Goal: Find specific page/section: Find specific page/section

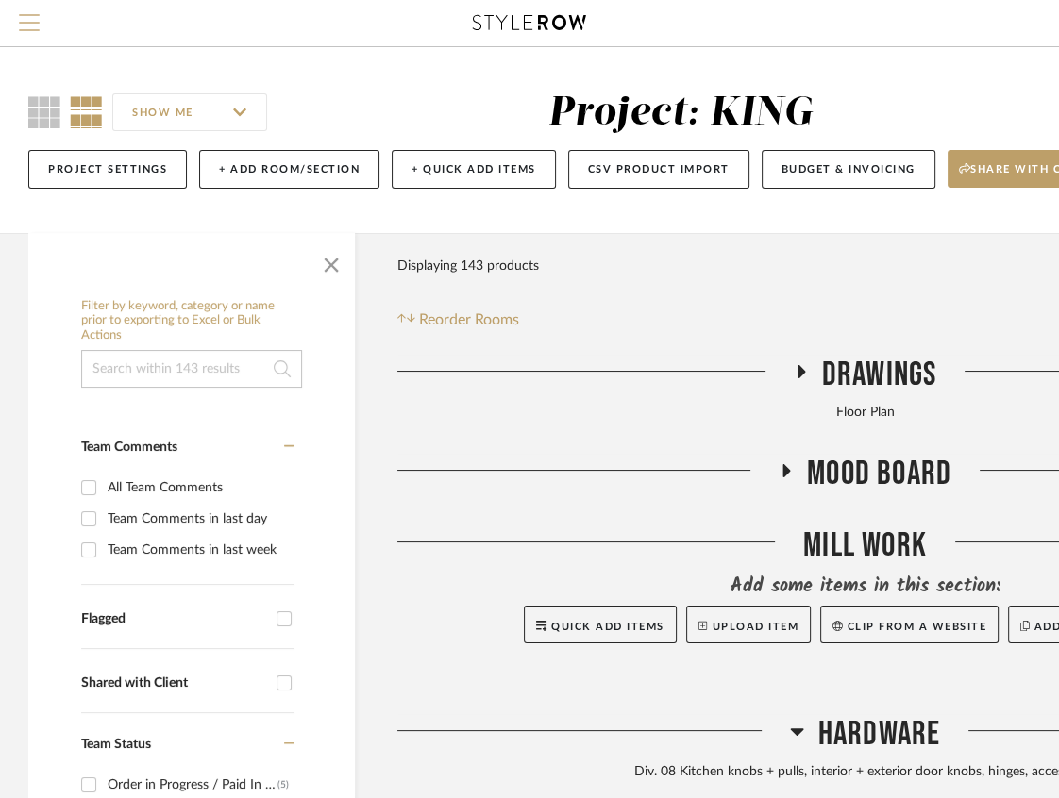
click at [32, 11] on button "Menu" at bounding box center [29, 23] width 59 height 46
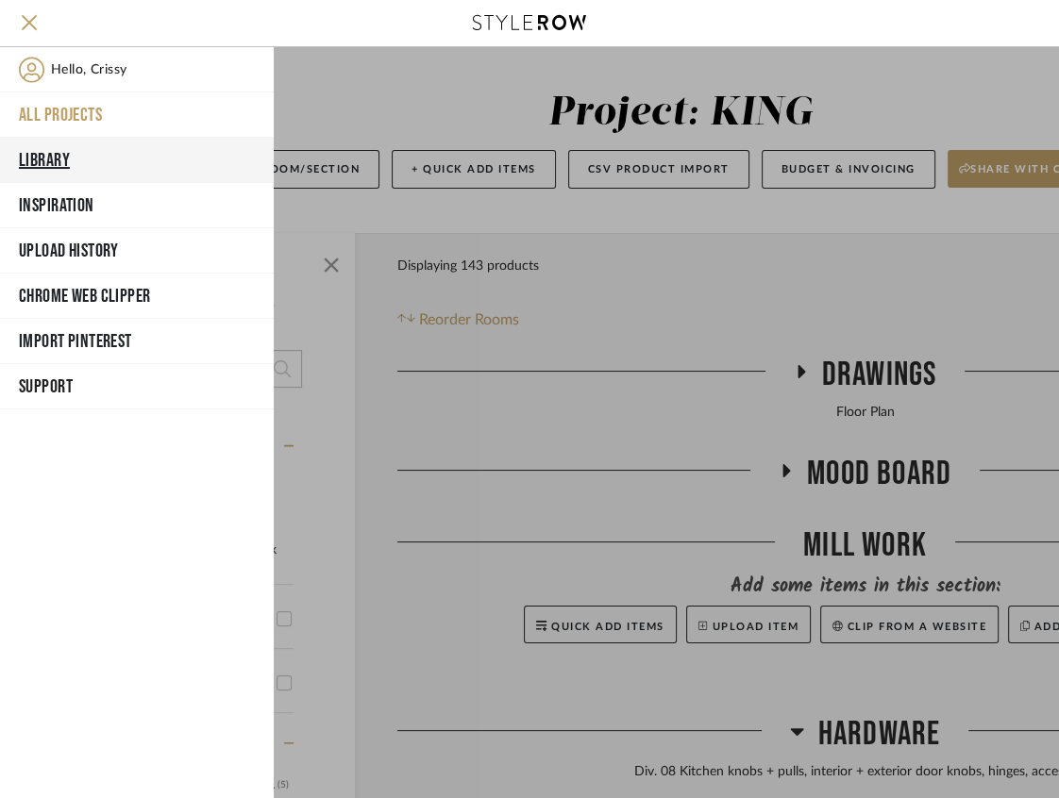
click at [66, 151] on button "Library" at bounding box center [137, 160] width 274 height 45
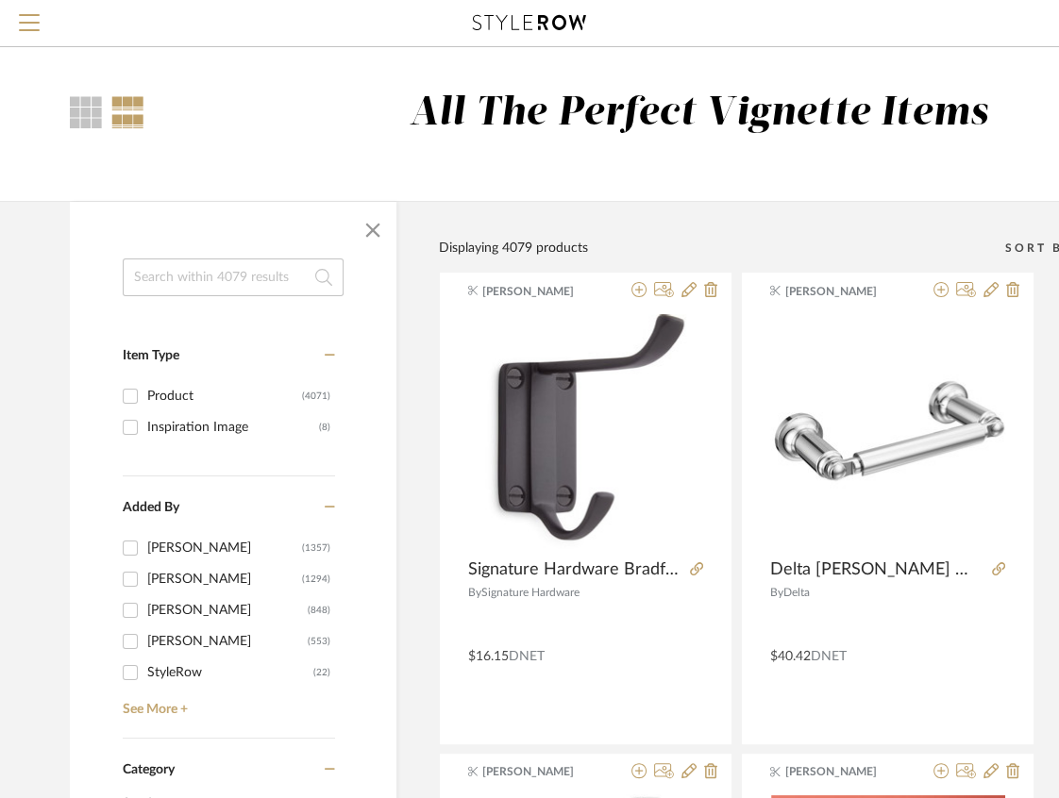
click at [202, 277] on input at bounding box center [233, 278] width 221 height 38
type input "tile"
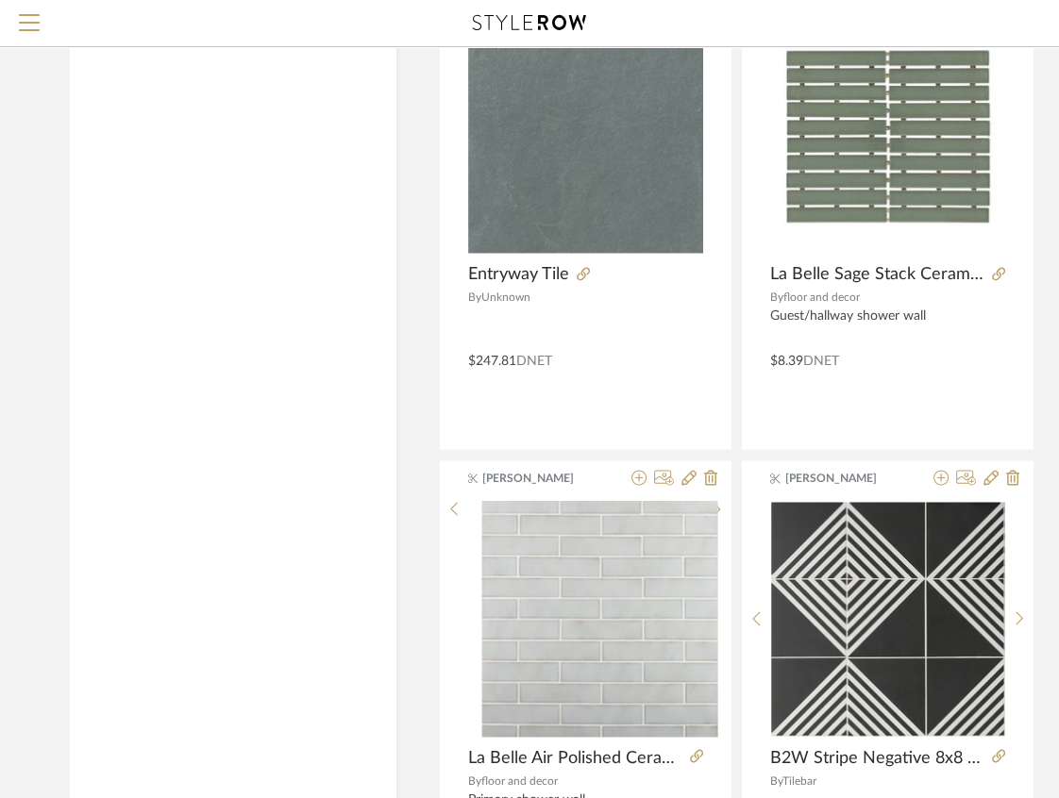
scroll to position [8403, 0]
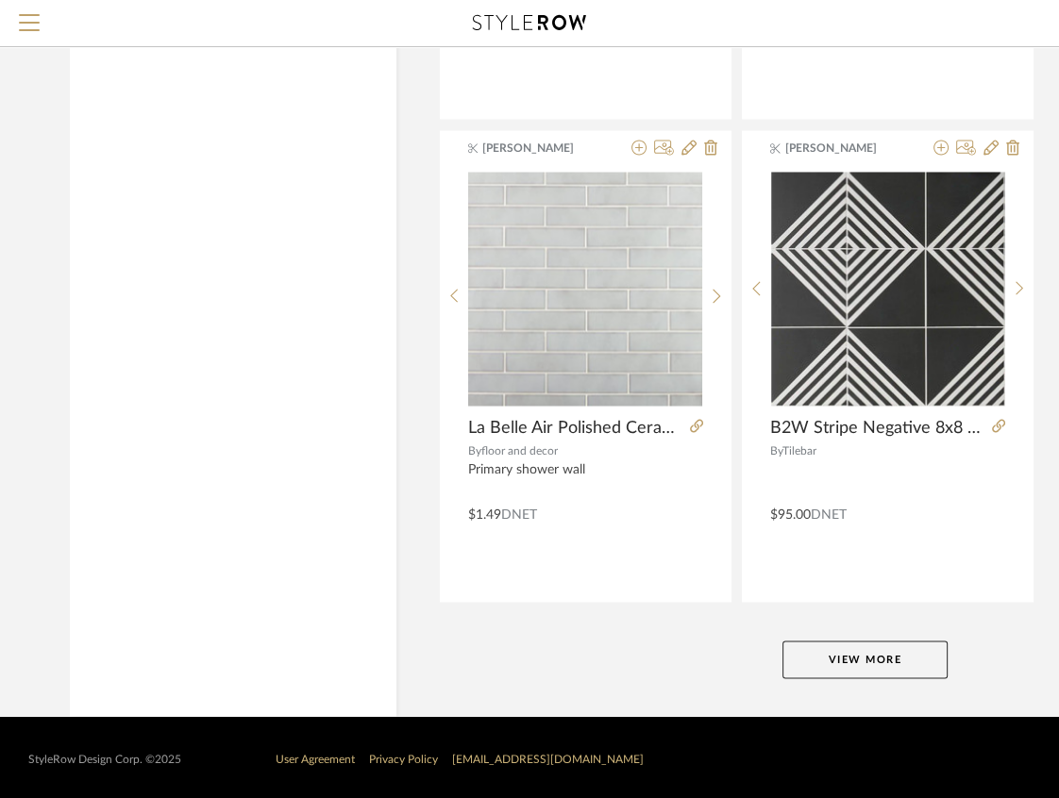
click at [847, 652] on button "View More" at bounding box center [864, 660] width 165 height 38
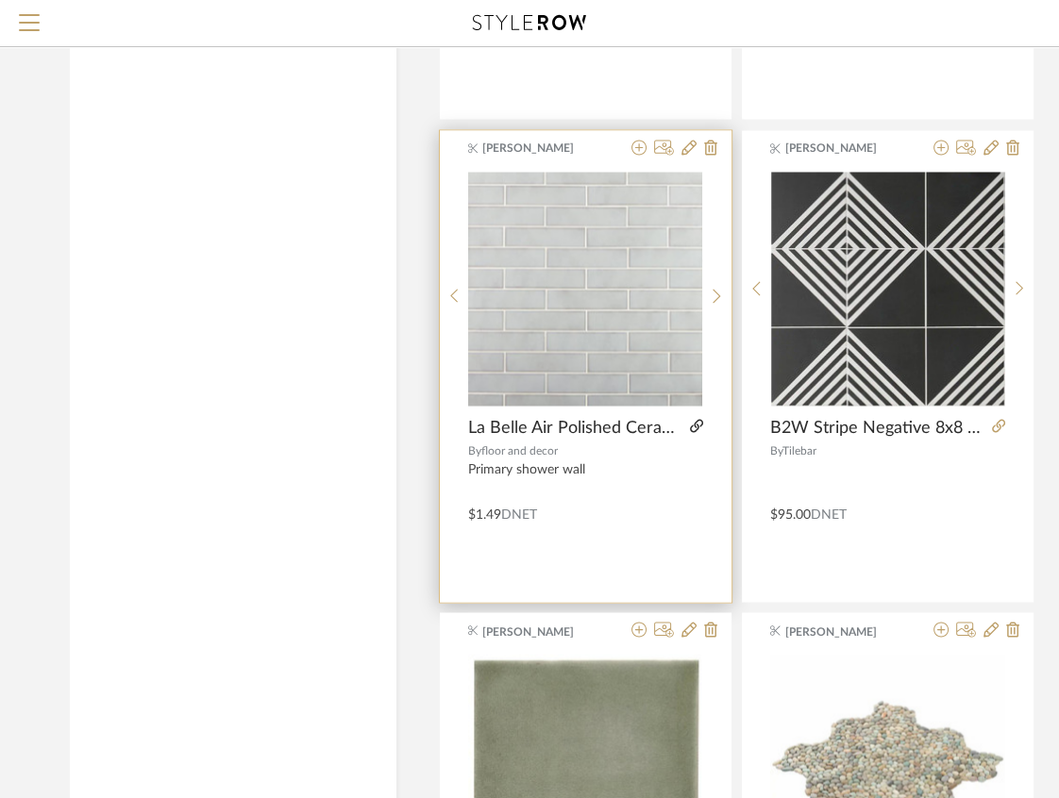
click at [698, 419] on icon at bounding box center [696, 425] width 13 height 13
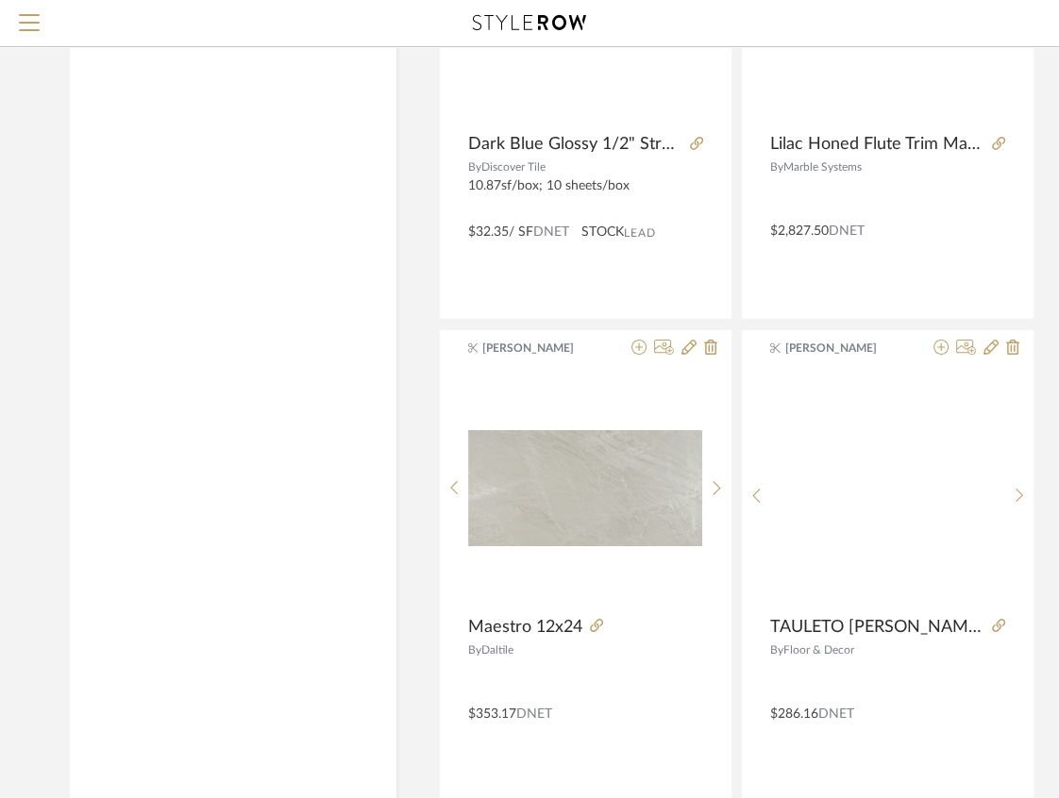
scroll to position [17088, 0]
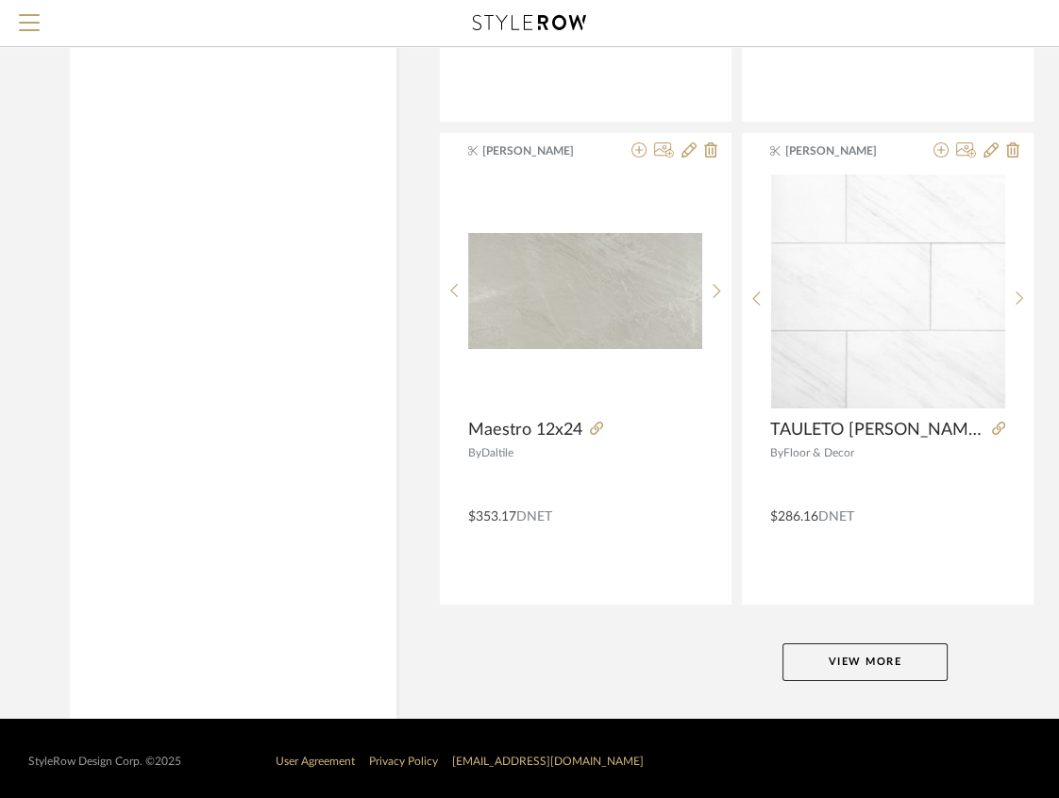
click at [854, 658] on button "View More" at bounding box center [864, 663] width 165 height 38
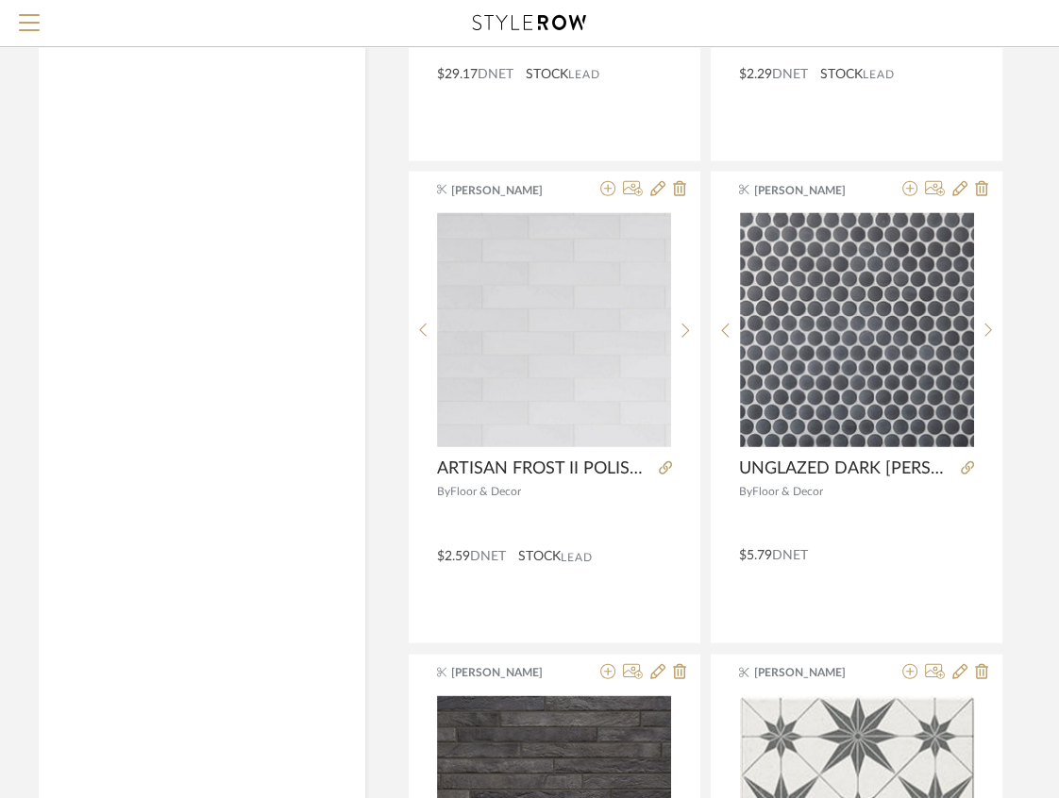
scroll to position [21394, 31]
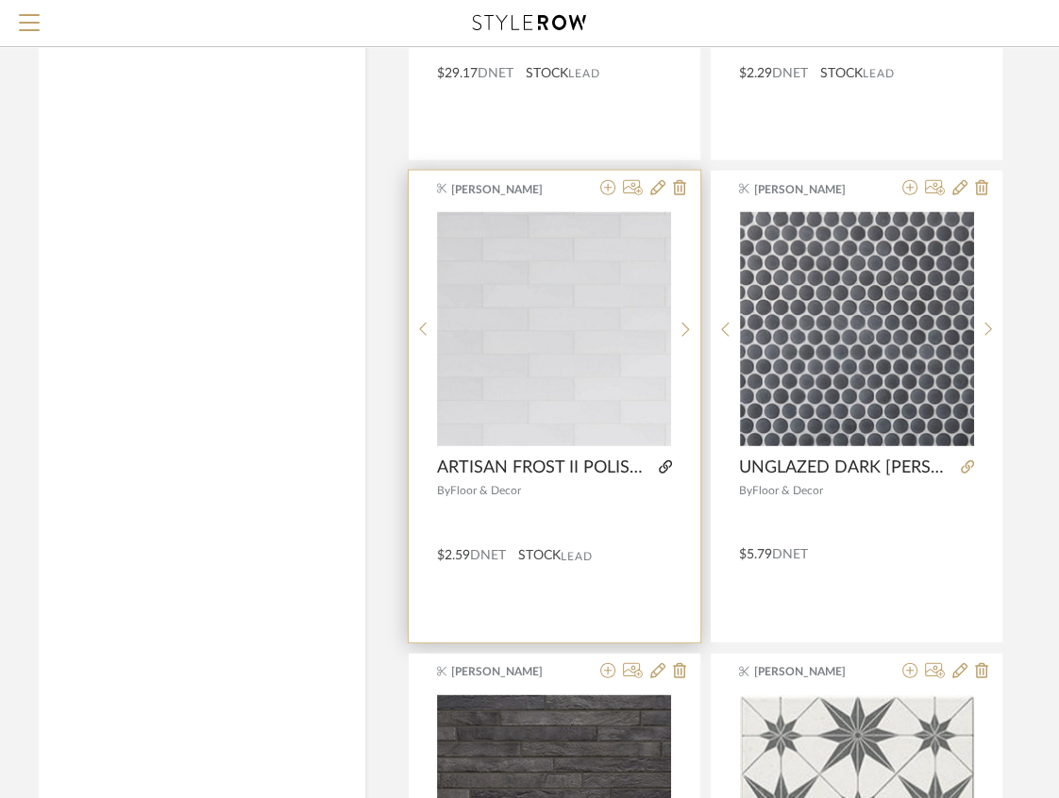
click at [663, 460] on icon at bounding box center [665, 466] width 13 height 13
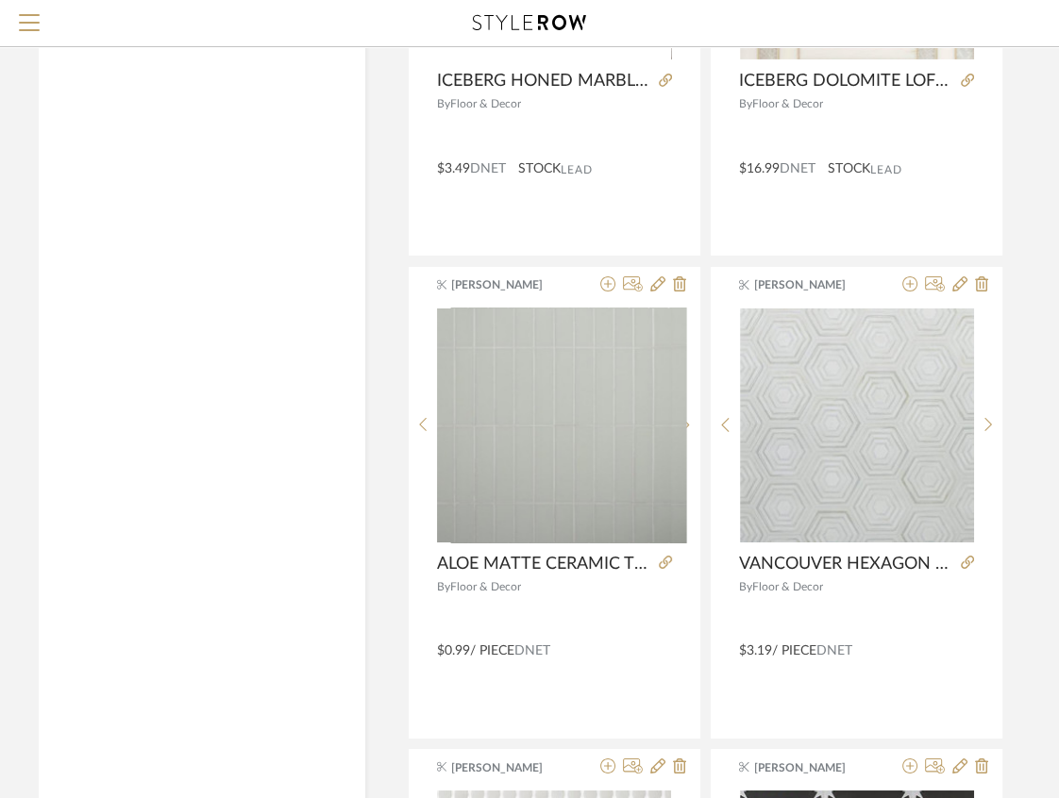
scroll to position [22747, 31]
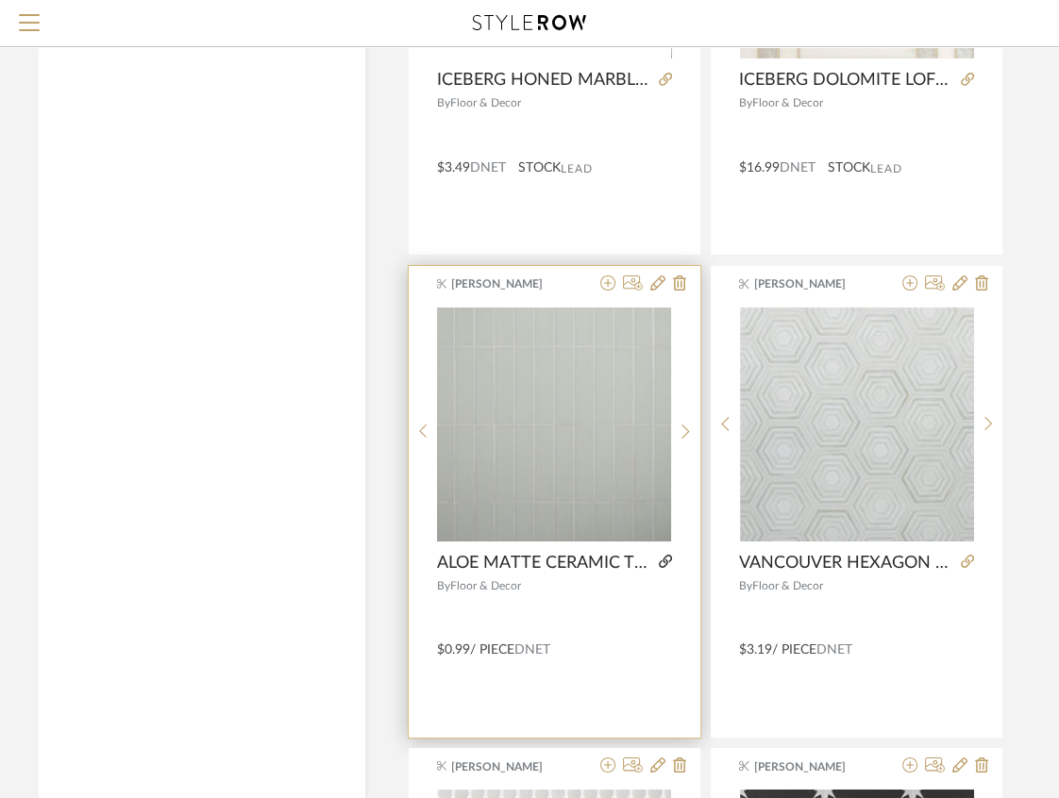
click at [668, 555] on icon at bounding box center [665, 561] width 13 height 13
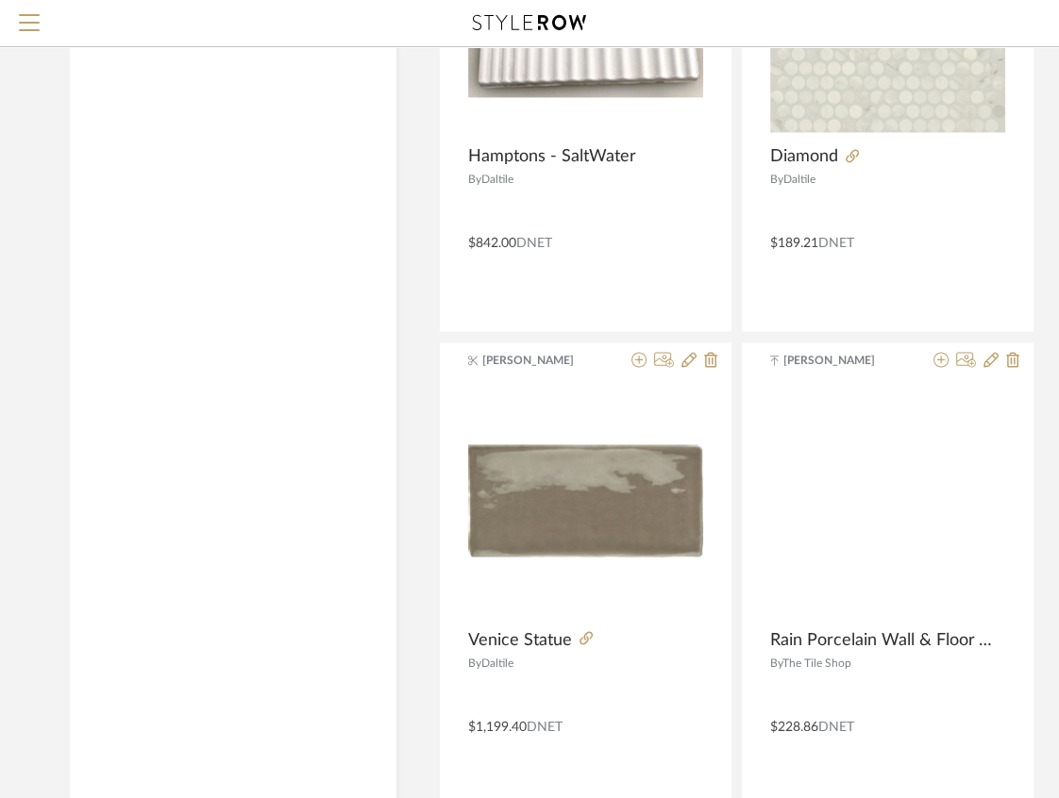
scroll to position [25772, 0]
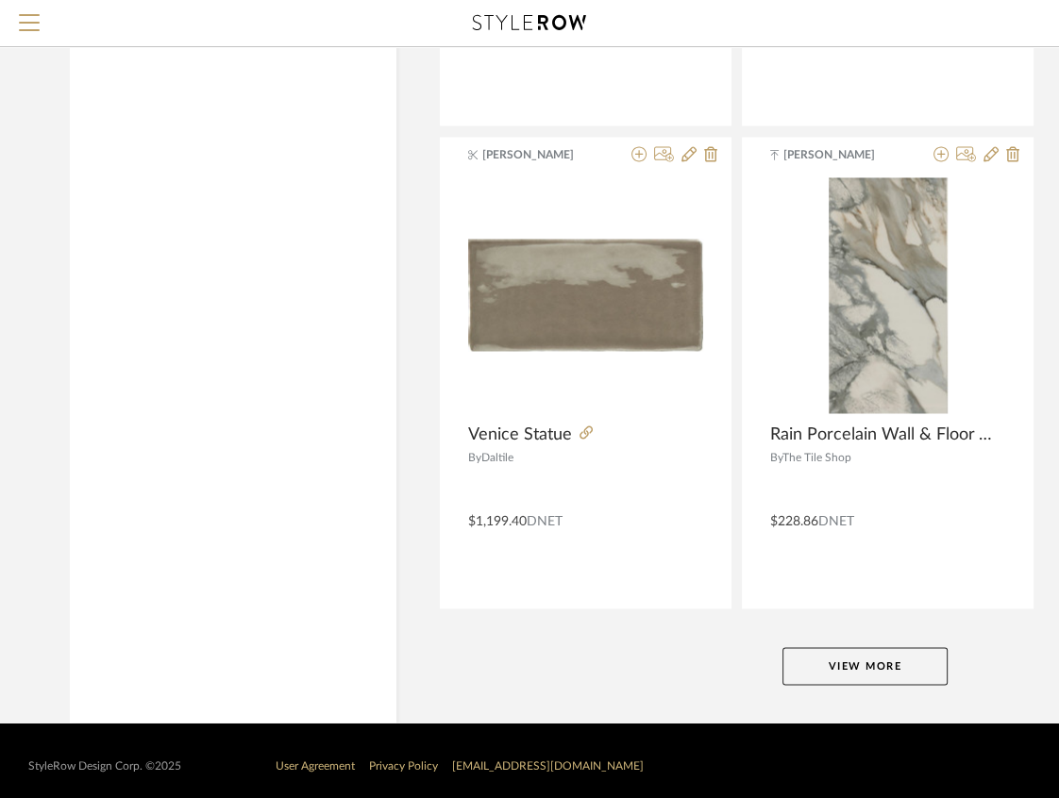
click at [832, 670] on button "View More" at bounding box center [864, 666] width 165 height 38
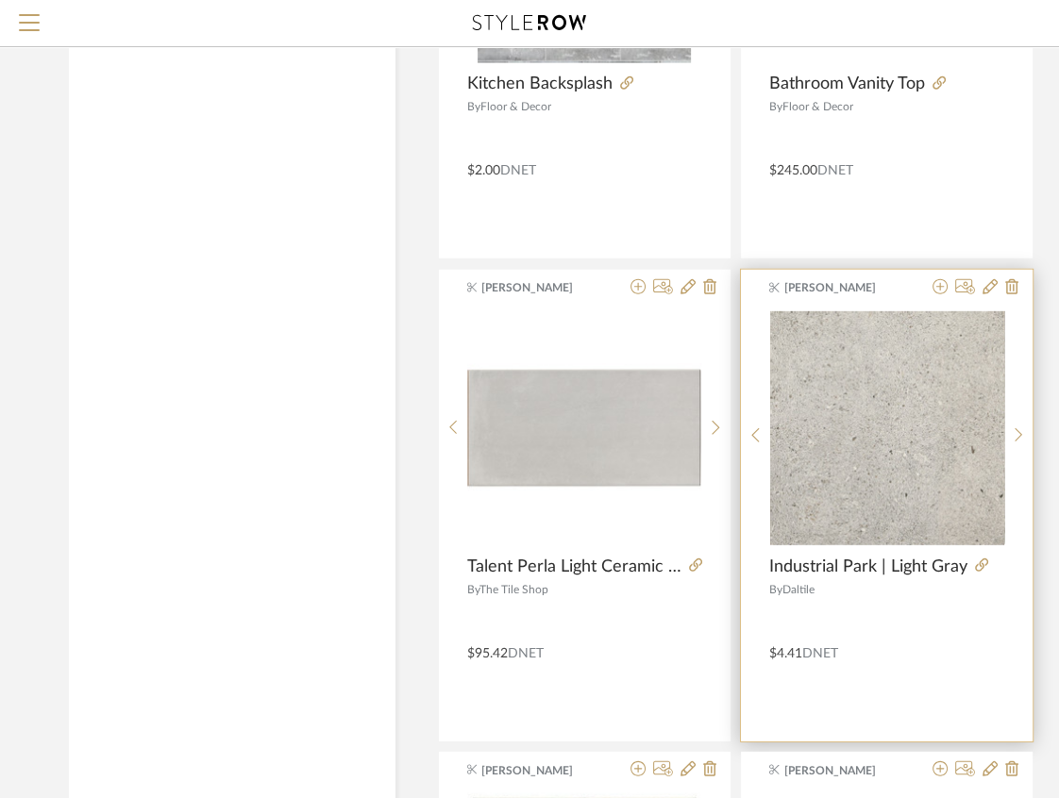
scroll to position [33361, 1]
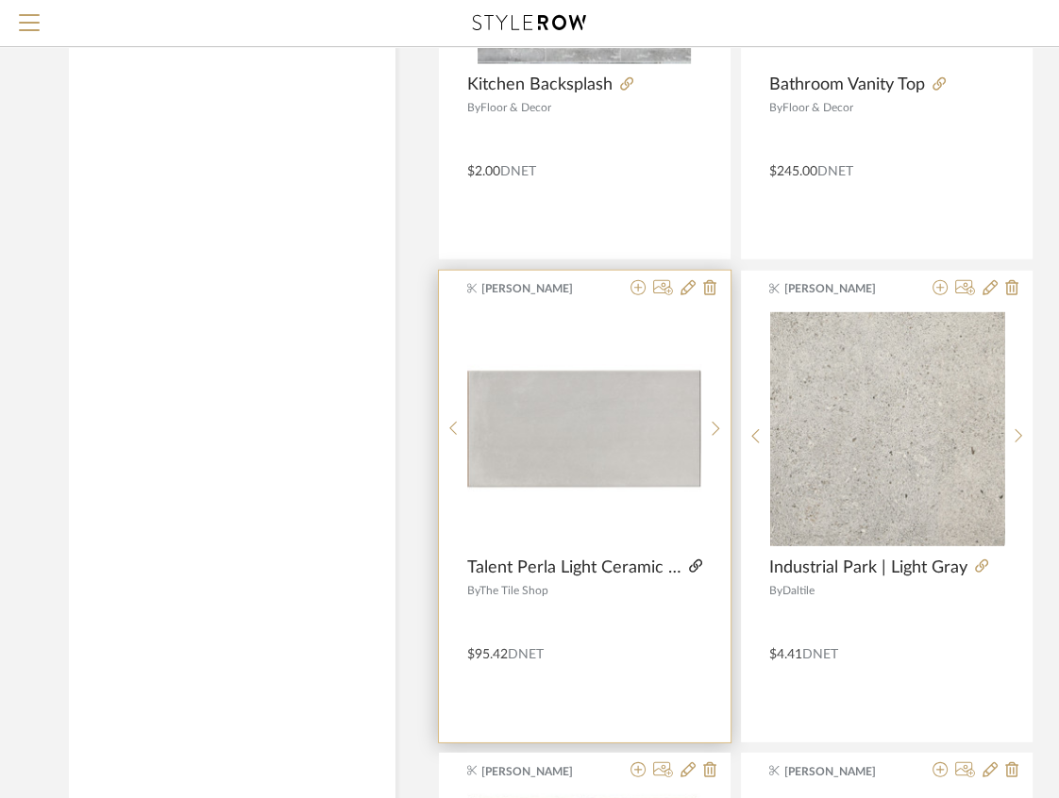
click at [698, 560] on icon at bounding box center [695, 566] width 13 height 13
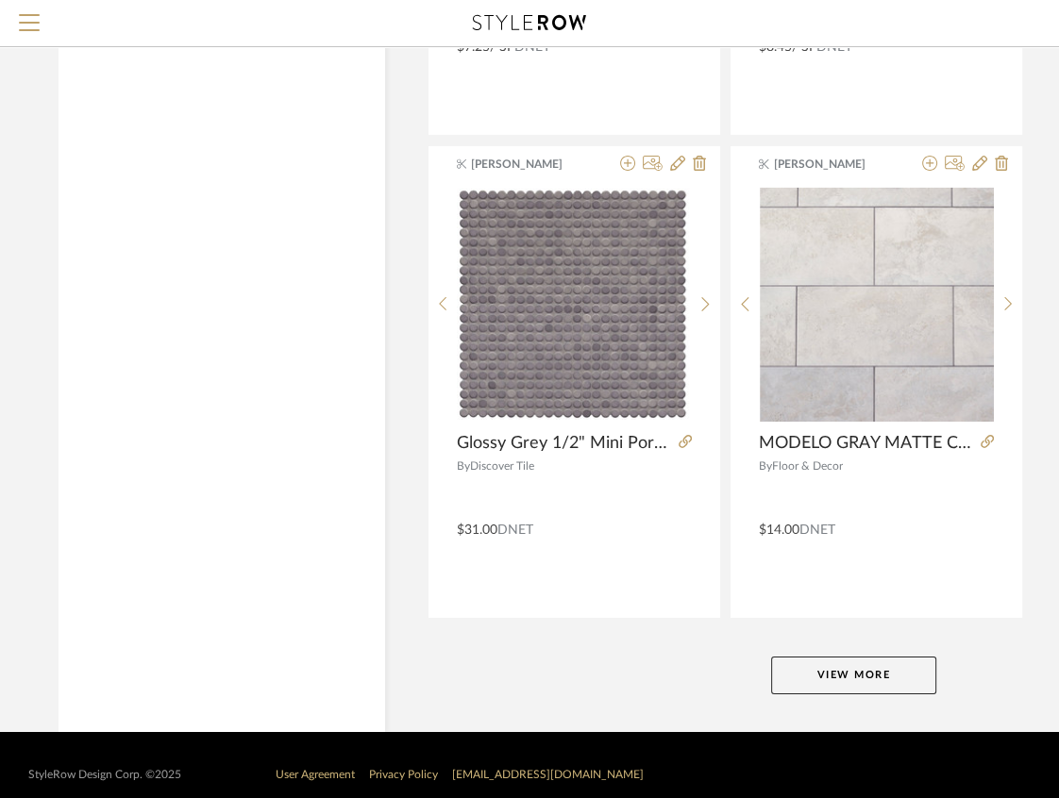
scroll to position [34457, 11]
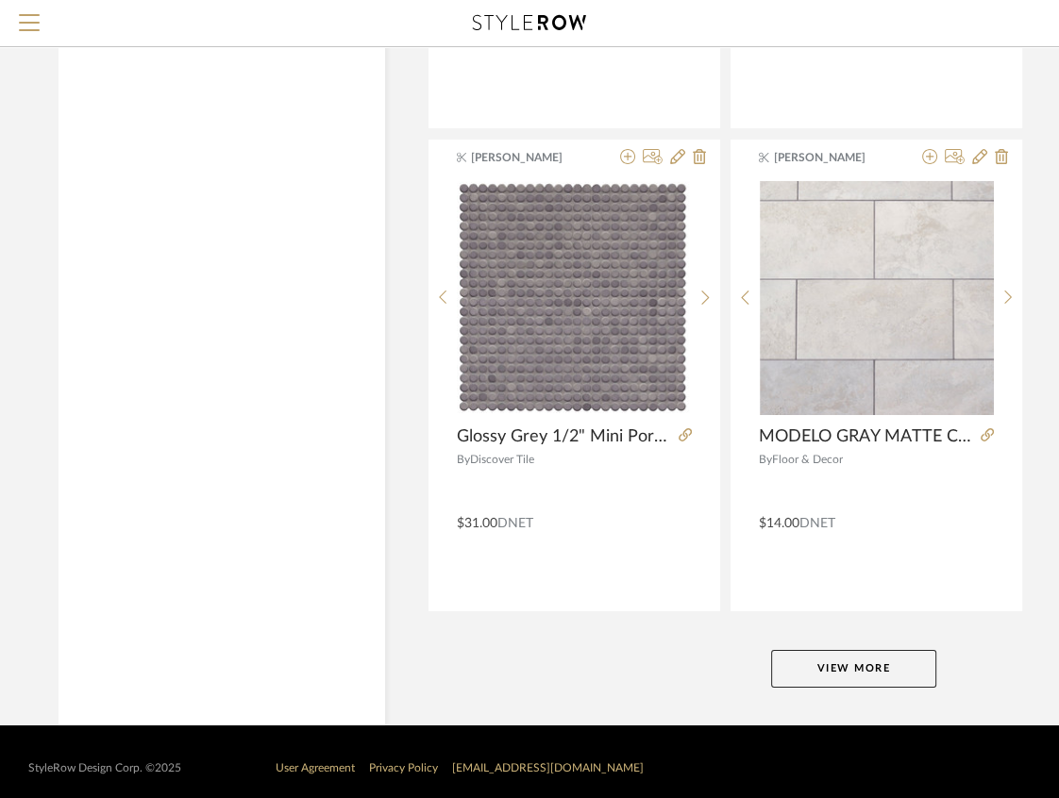
click at [828, 650] on button "View More" at bounding box center [853, 669] width 165 height 38
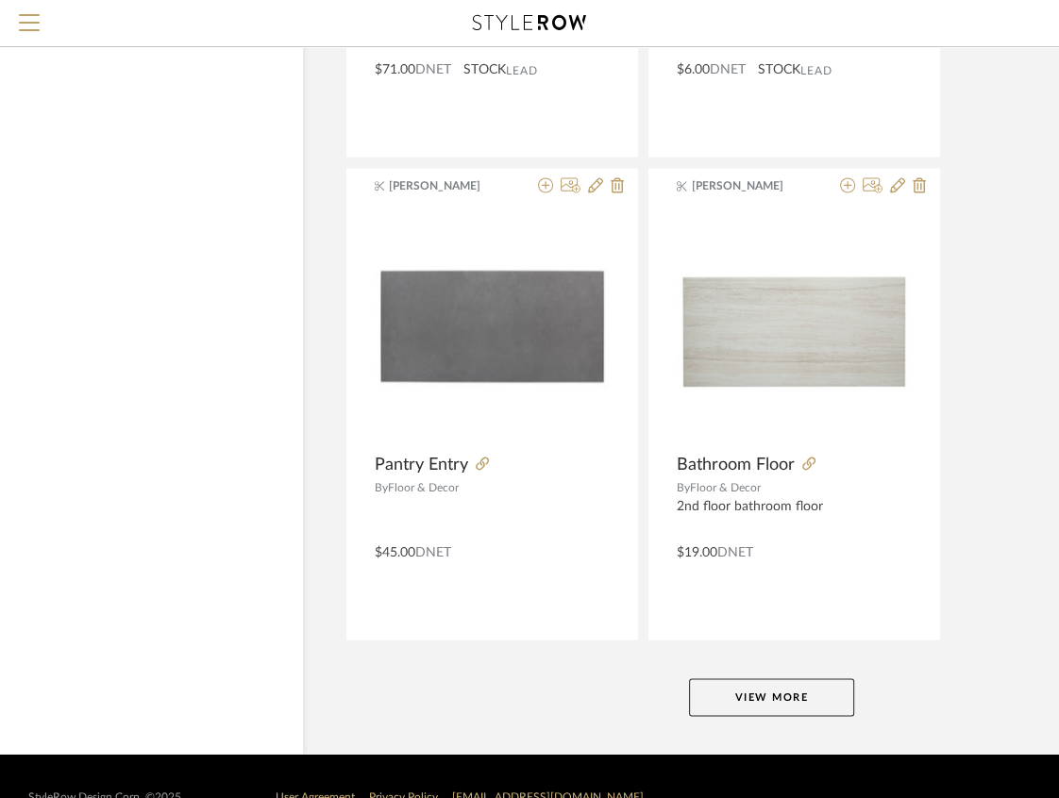
scroll to position [43142, 93]
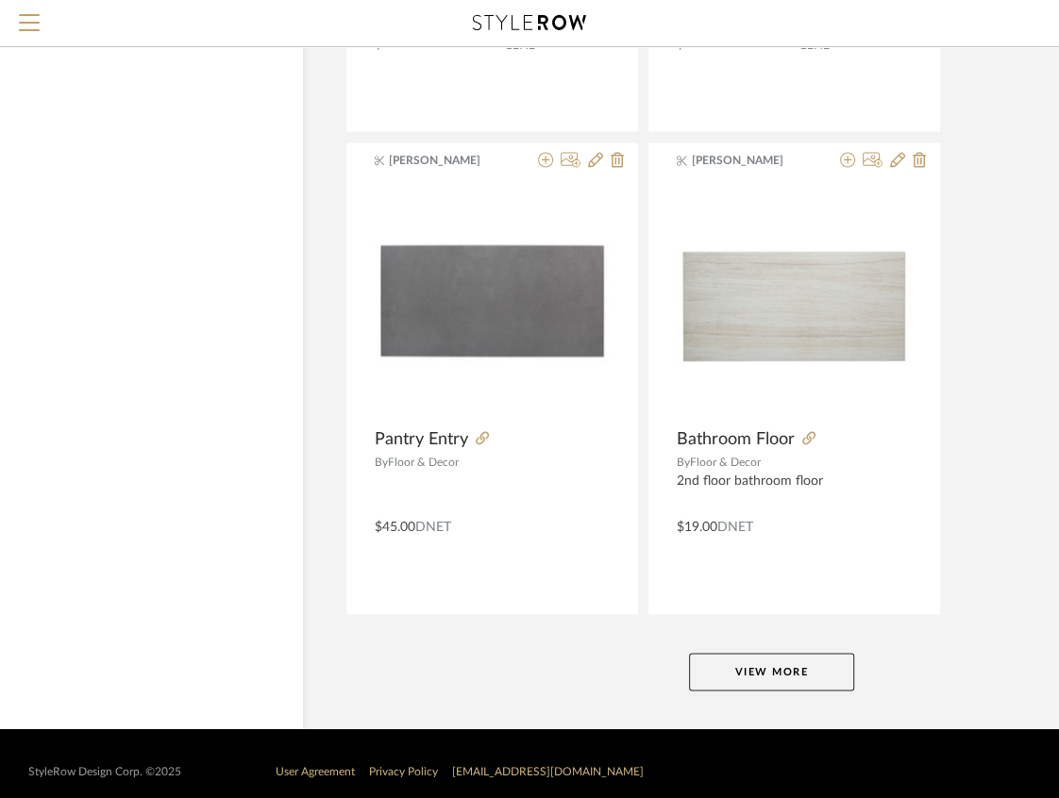
click at [791, 659] on button "View More" at bounding box center [771, 672] width 165 height 38
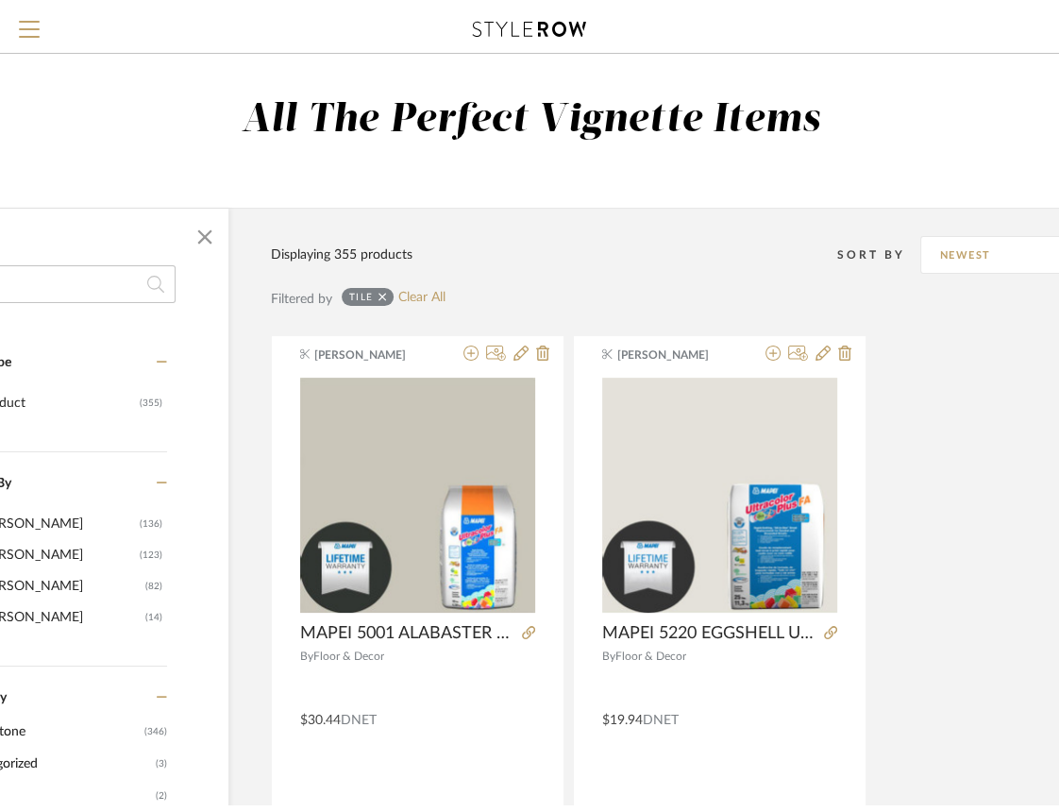
scroll to position [0, 0]
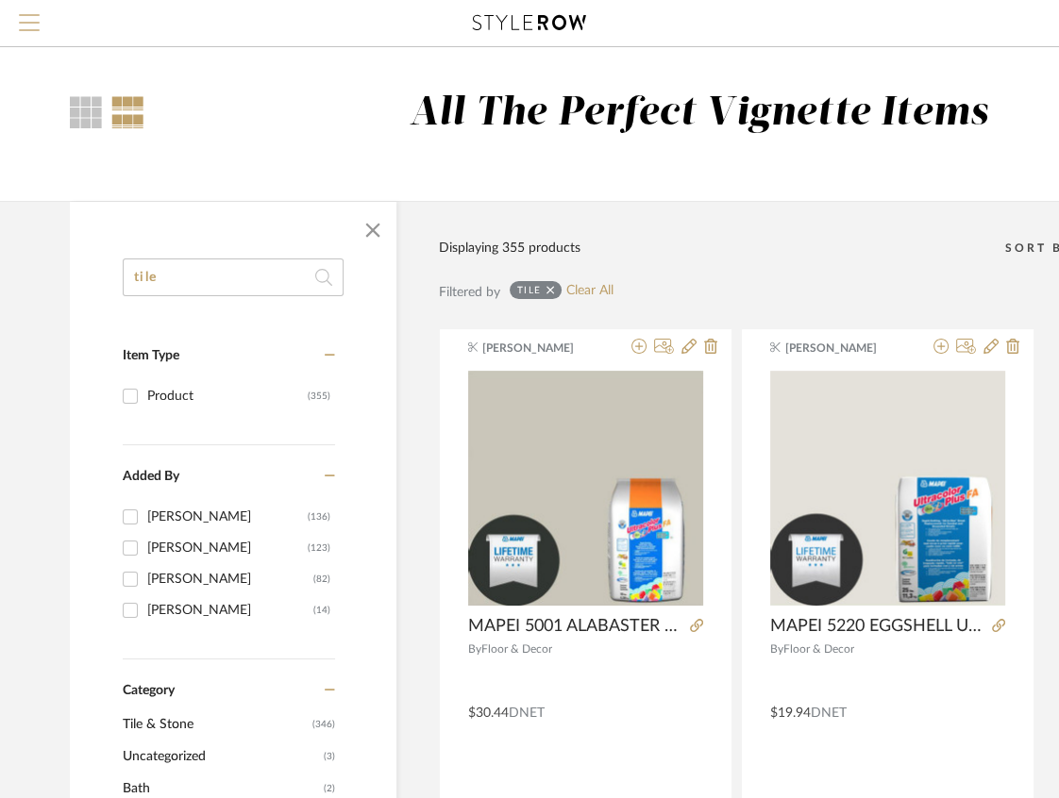
click at [34, 37] on span "Menu" at bounding box center [29, 28] width 21 height 28
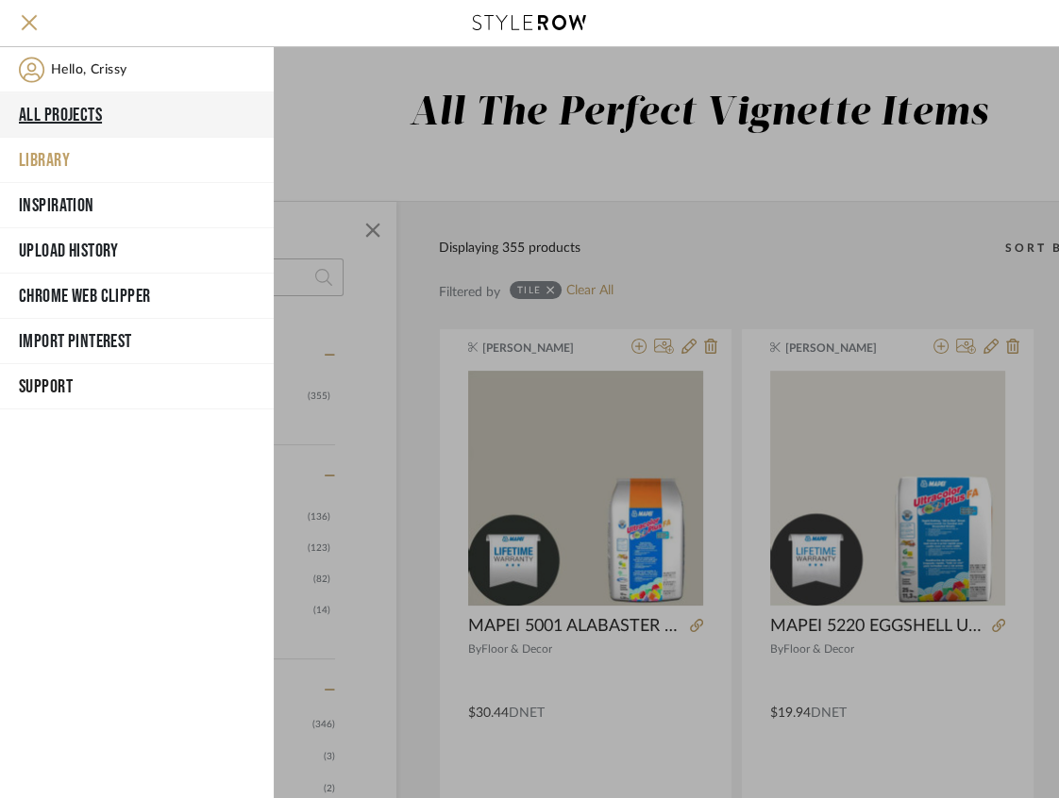
click at [60, 104] on button "All Projects" at bounding box center [137, 114] width 274 height 45
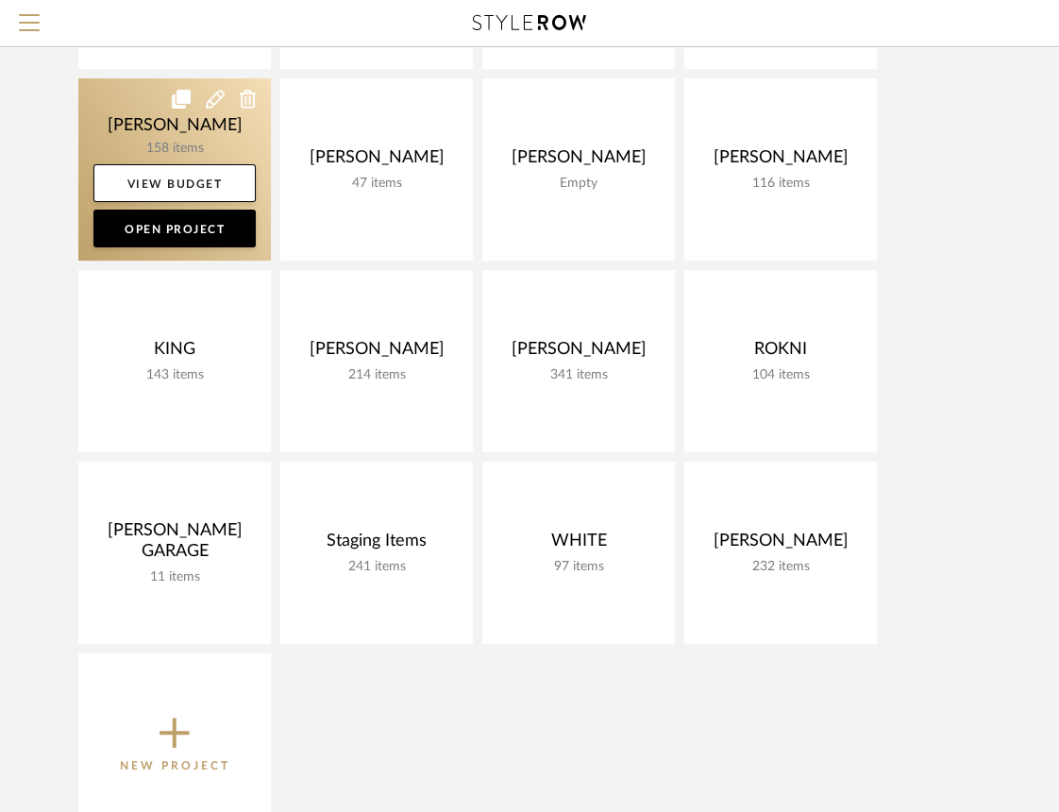
scroll to position [380, 0]
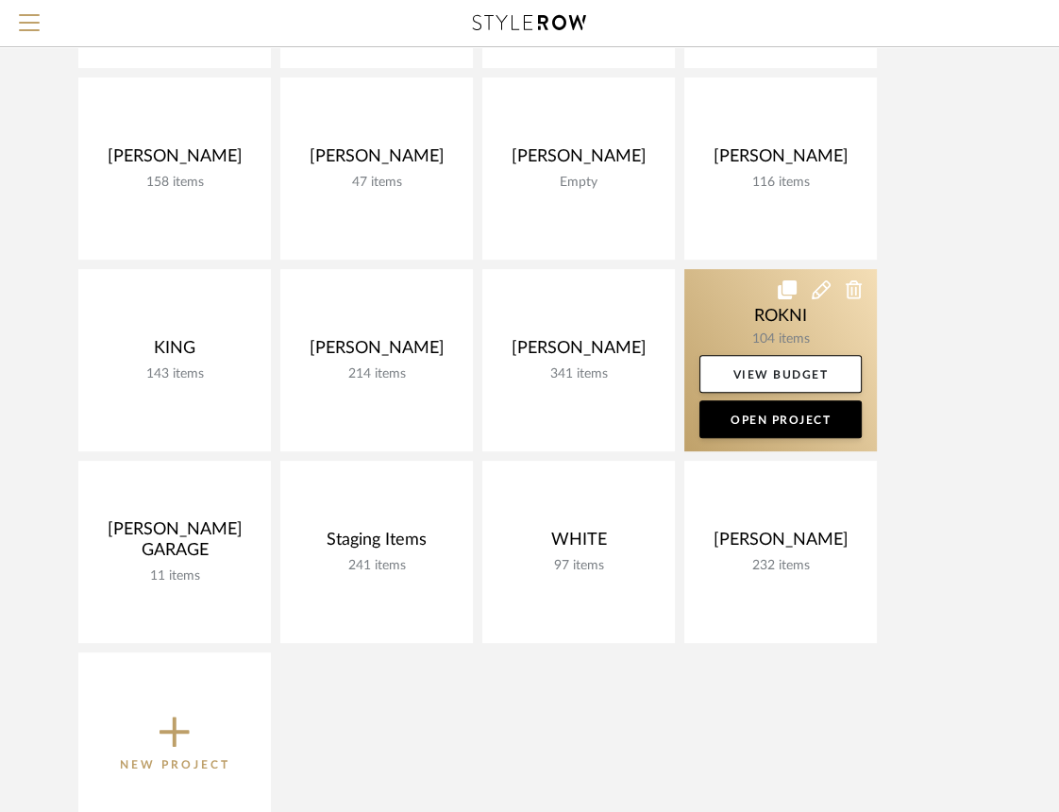
click at [764, 318] on link at bounding box center [780, 360] width 192 height 182
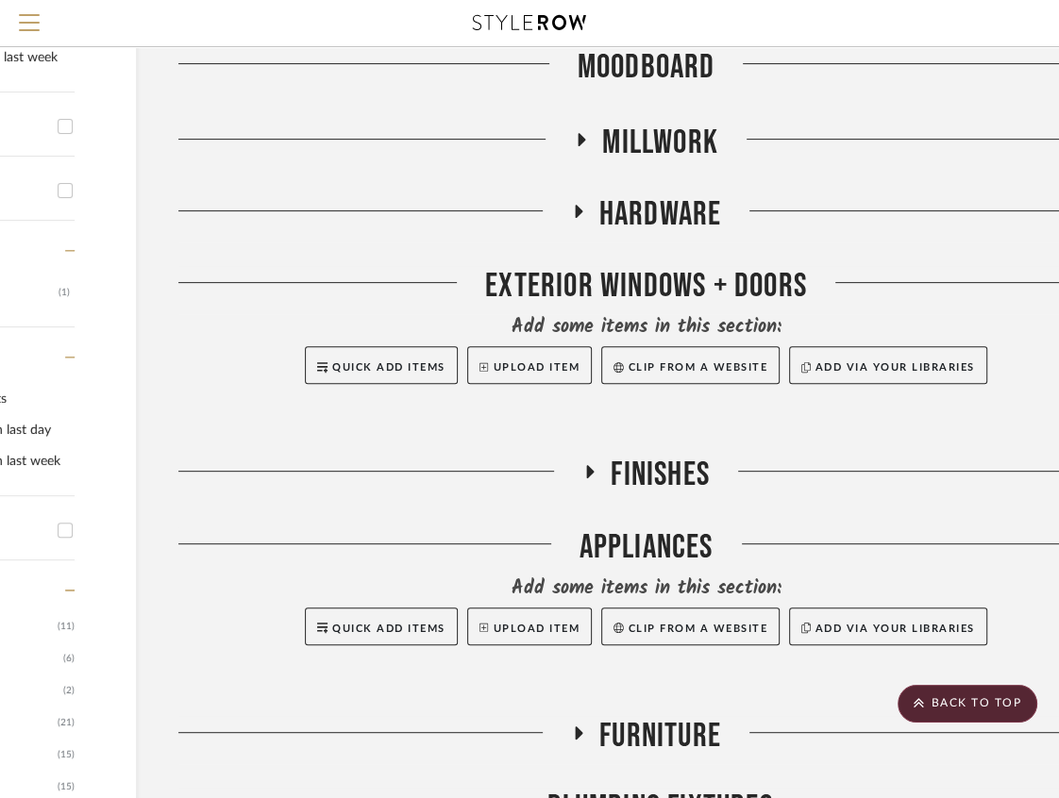
scroll to position [494, 219]
click at [594, 470] on icon at bounding box center [589, 471] width 23 height 14
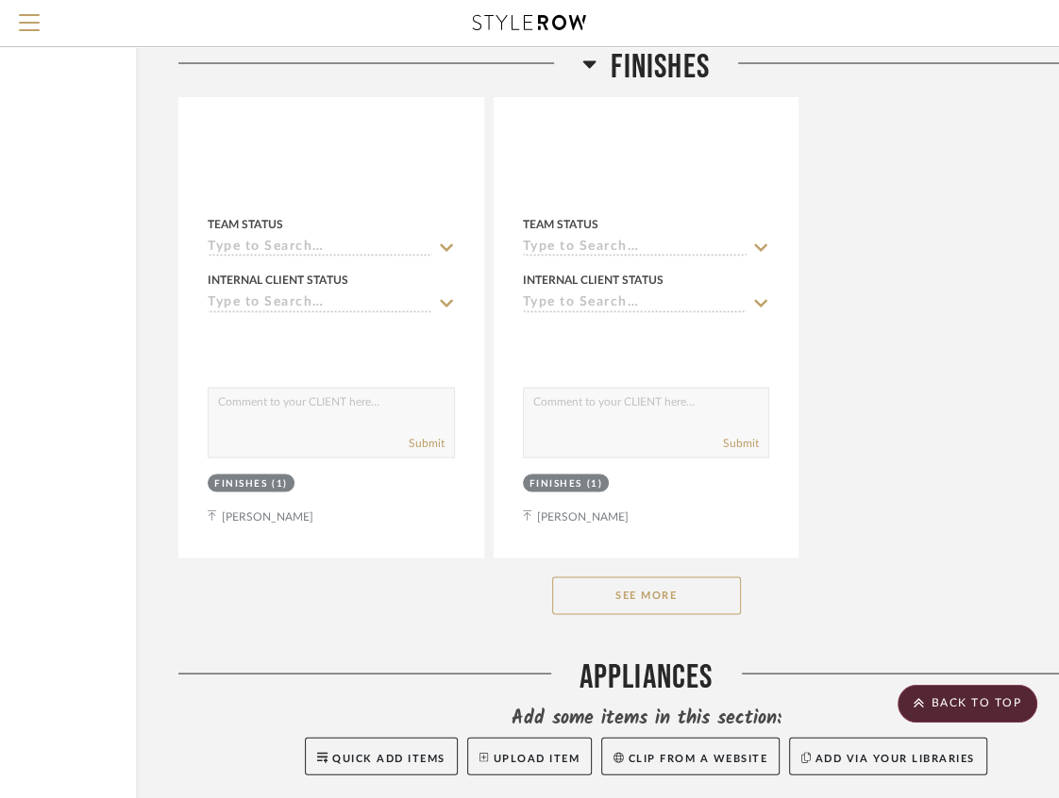
scroll to position [2968, 219]
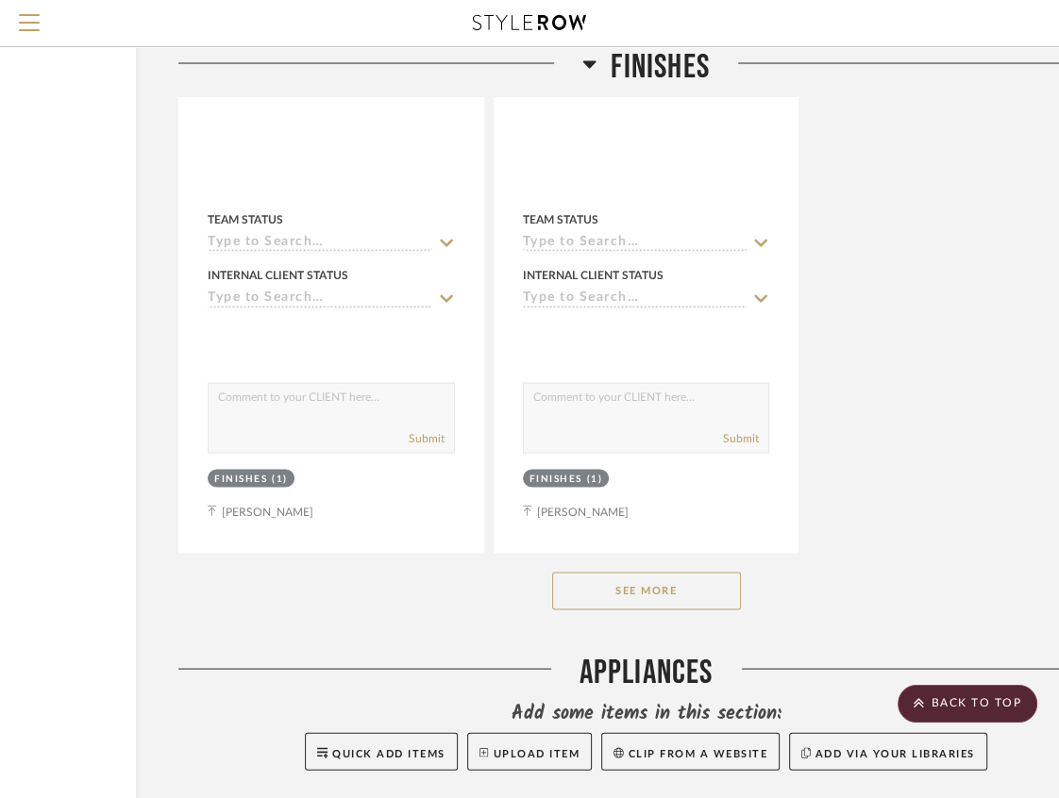
click at [689, 608] on button "See More" at bounding box center [646, 592] width 189 height 38
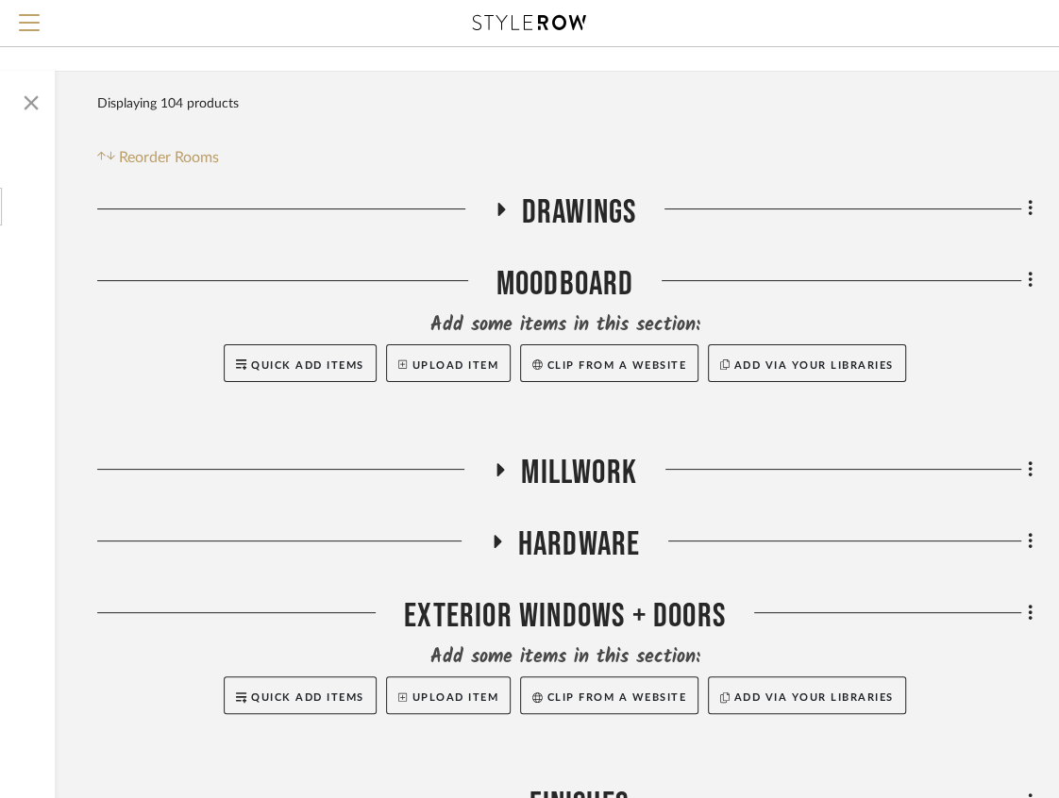
scroll to position [362, 300]
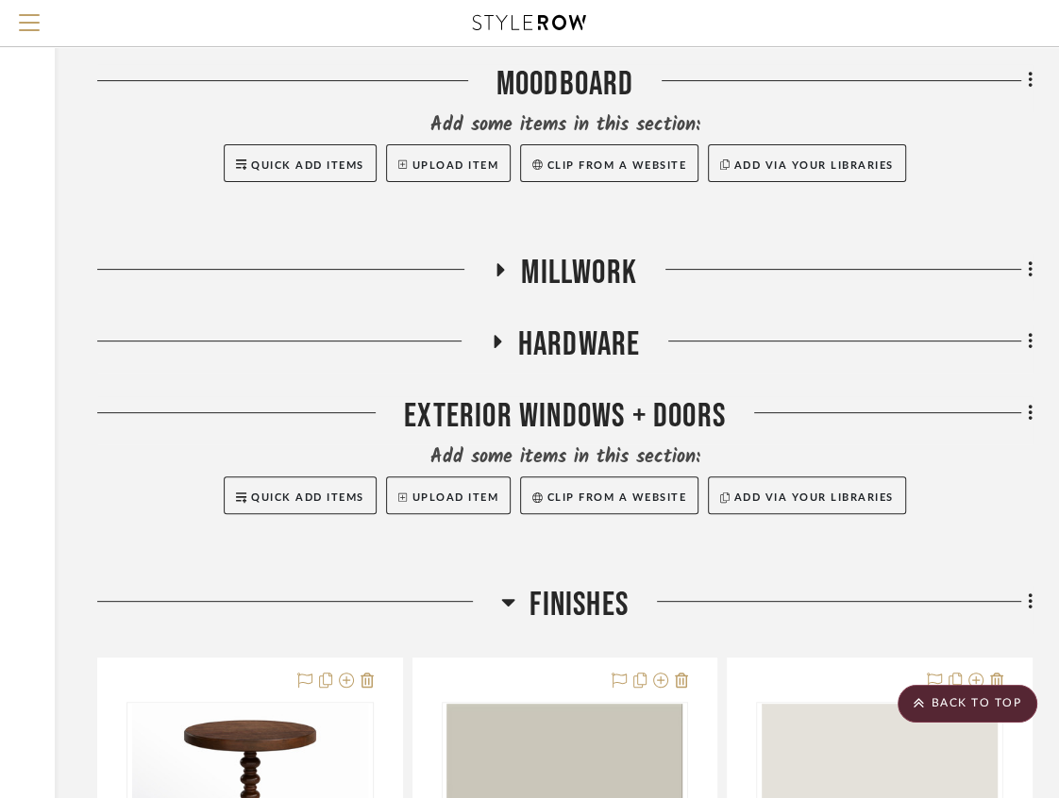
click at [505, 607] on icon at bounding box center [508, 602] width 14 height 23
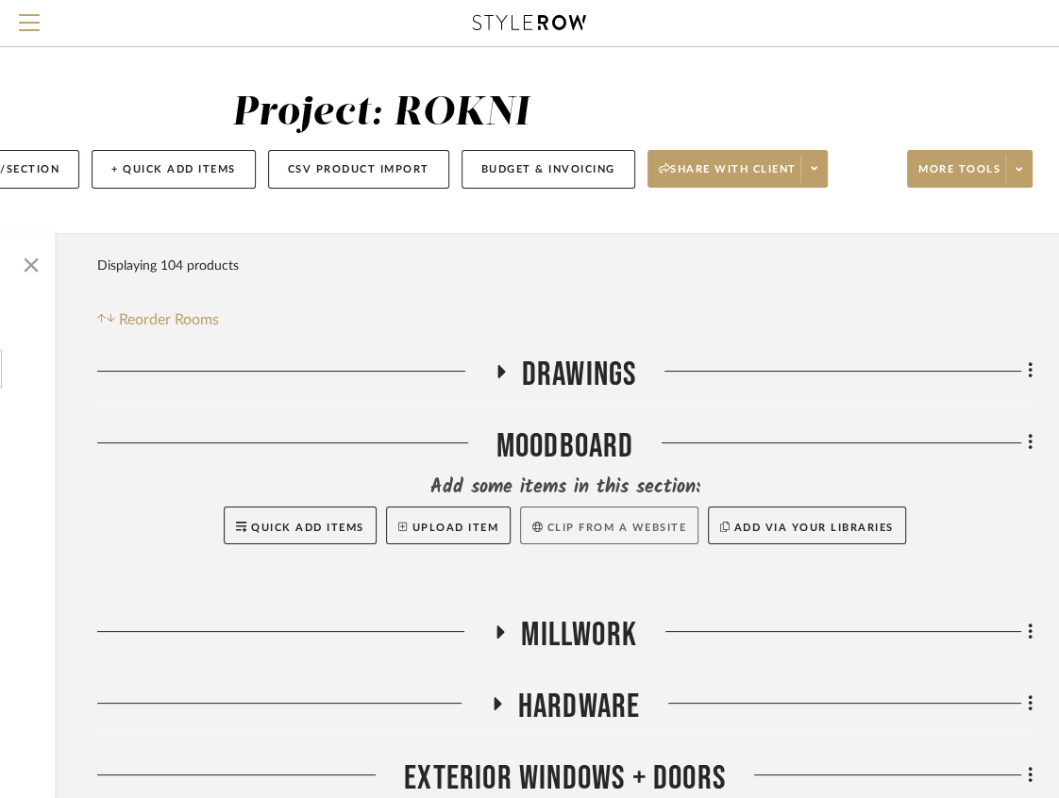
scroll to position [0, 300]
